Goal: Task Accomplishment & Management: Complete application form

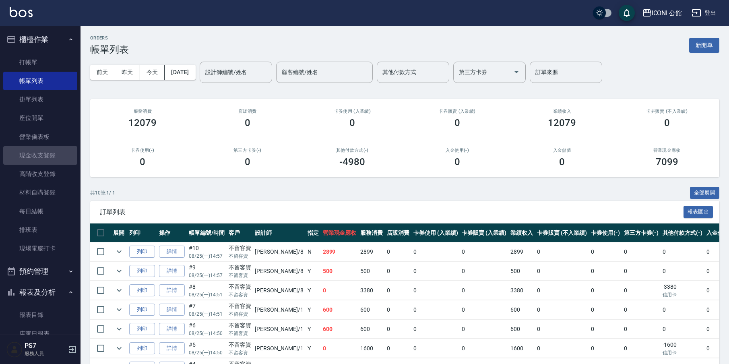
click at [56, 158] on link "現金收支登錄" at bounding box center [40, 155] width 74 height 19
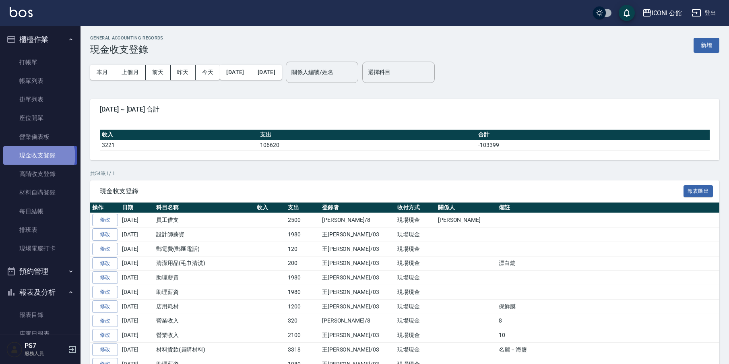
click at [37, 155] on link "現金收支登錄" at bounding box center [40, 155] width 74 height 19
click at [710, 51] on button "新增" at bounding box center [707, 45] width 26 height 15
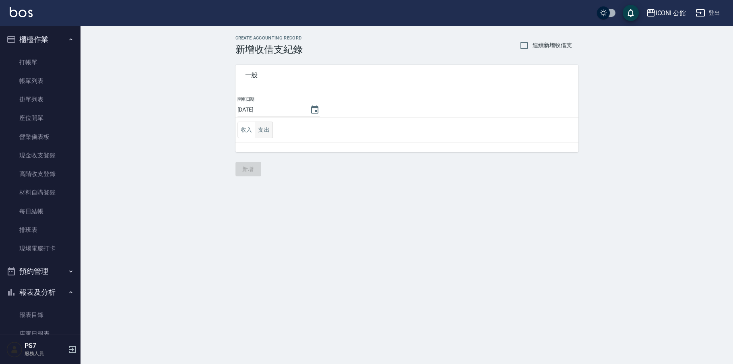
click at [260, 134] on button "支出" at bounding box center [264, 130] width 18 height 17
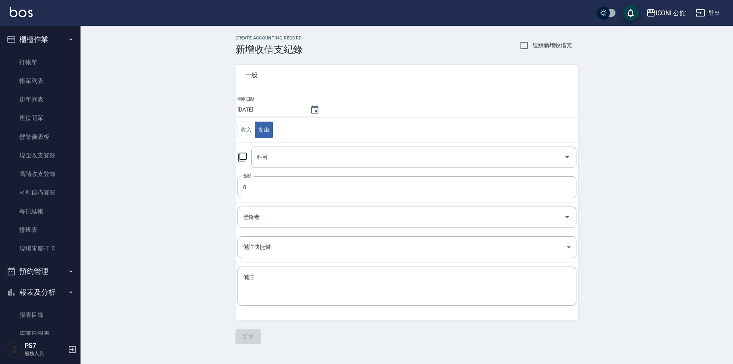
click at [245, 157] on icon at bounding box center [243, 157] width 10 height 10
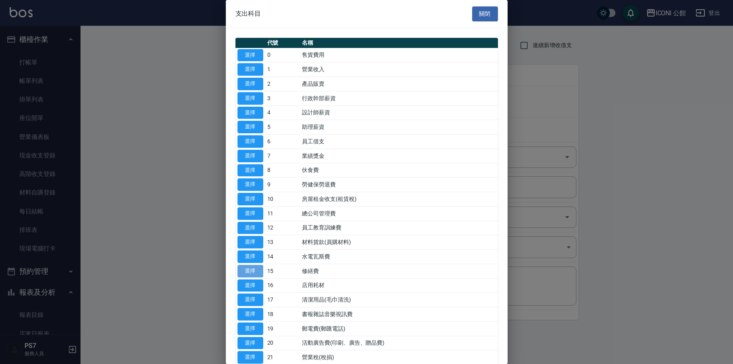
click at [250, 268] on button "選擇" at bounding box center [251, 271] width 26 height 12
type input "15 修繕費"
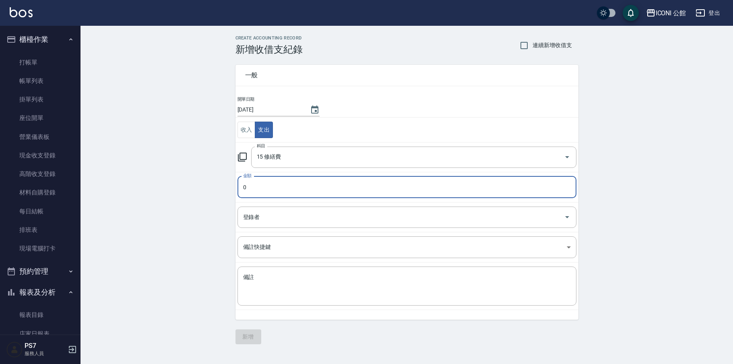
click at [286, 180] on input "0" at bounding box center [407, 187] width 339 height 22
type input "01200"
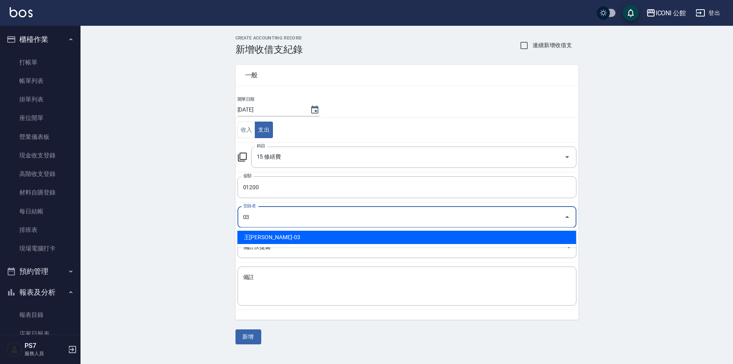
type input "王[PERSON_NAME]-03"
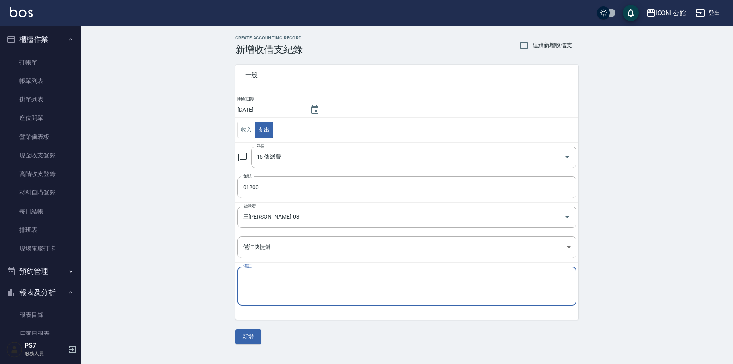
click at [287, 280] on textarea "備註" at bounding box center [407, 286] width 328 height 26
type textarea "2"
type textarea "燈泡＋馬桶"
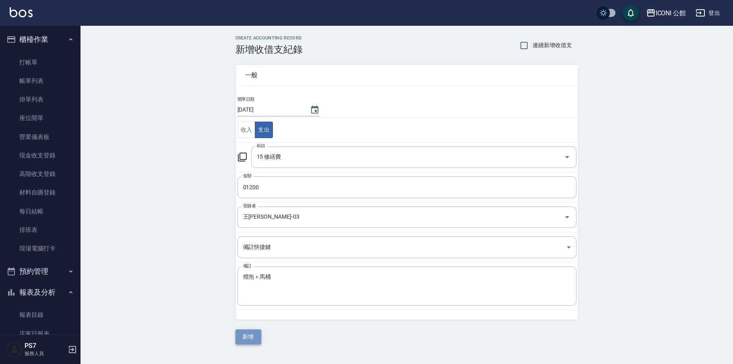
click at [250, 331] on button "新增" at bounding box center [249, 336] width 26 height 15
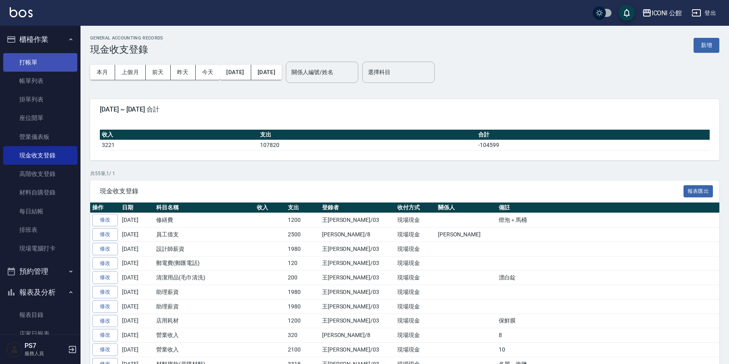
click at [44, 64] on link "打帳單" at bounding box center [40, 62] width 74 height 19
